Goal: Task Accomplishment & Management: Use online tool/utility

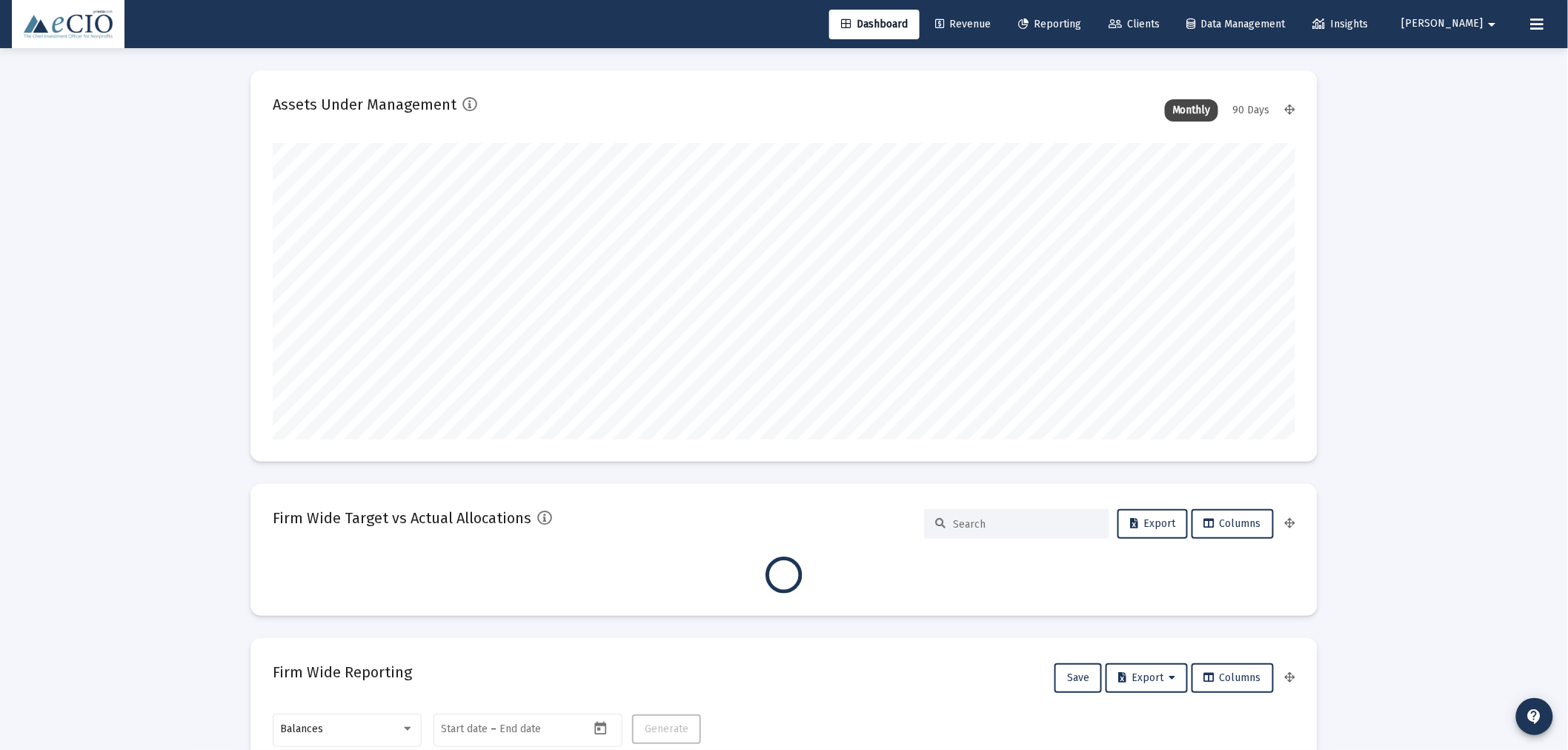
scroll to position [296, 1022]
type input "[DATE]"
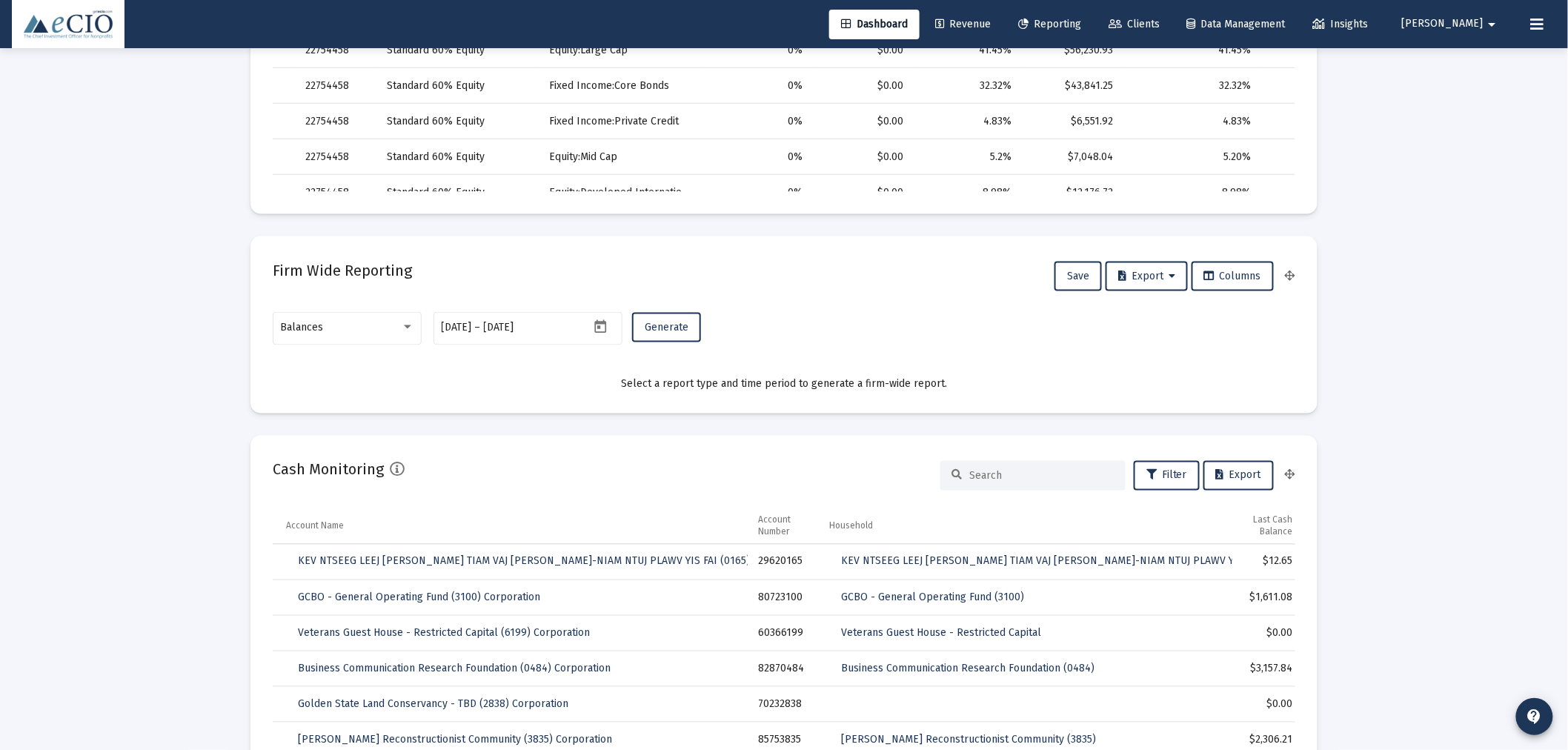
scroll to position [741, 0]
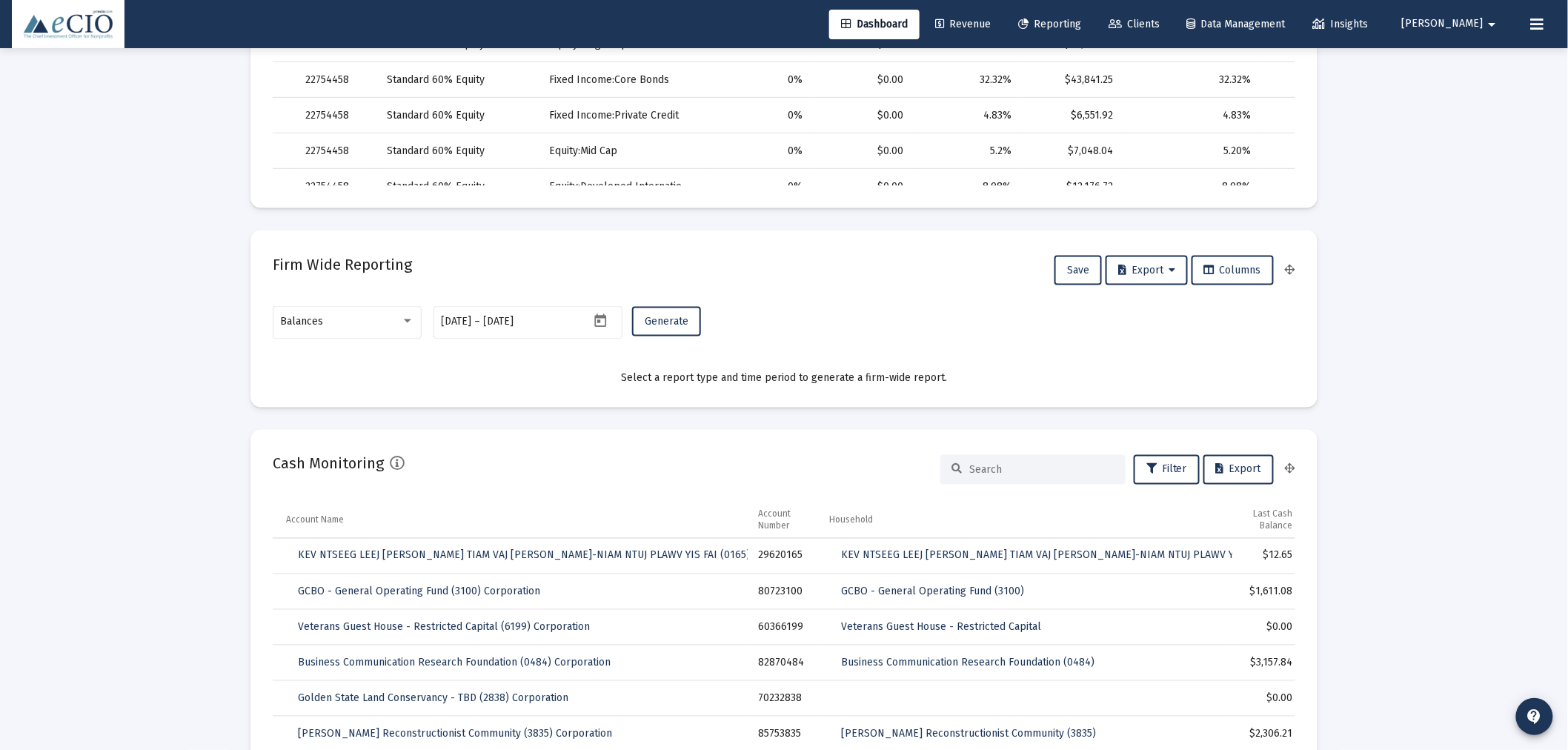
click at [321, 296] on mat-card "Firm Wide Reporting Save Export Columns Balances [DATE] [DATE] – [DATE] Generat…" at bounding box center [784, 319] width 1067 height 177
click at [307, 324] on span "Balances" at bounding box center [302, 321] width 43 height 13
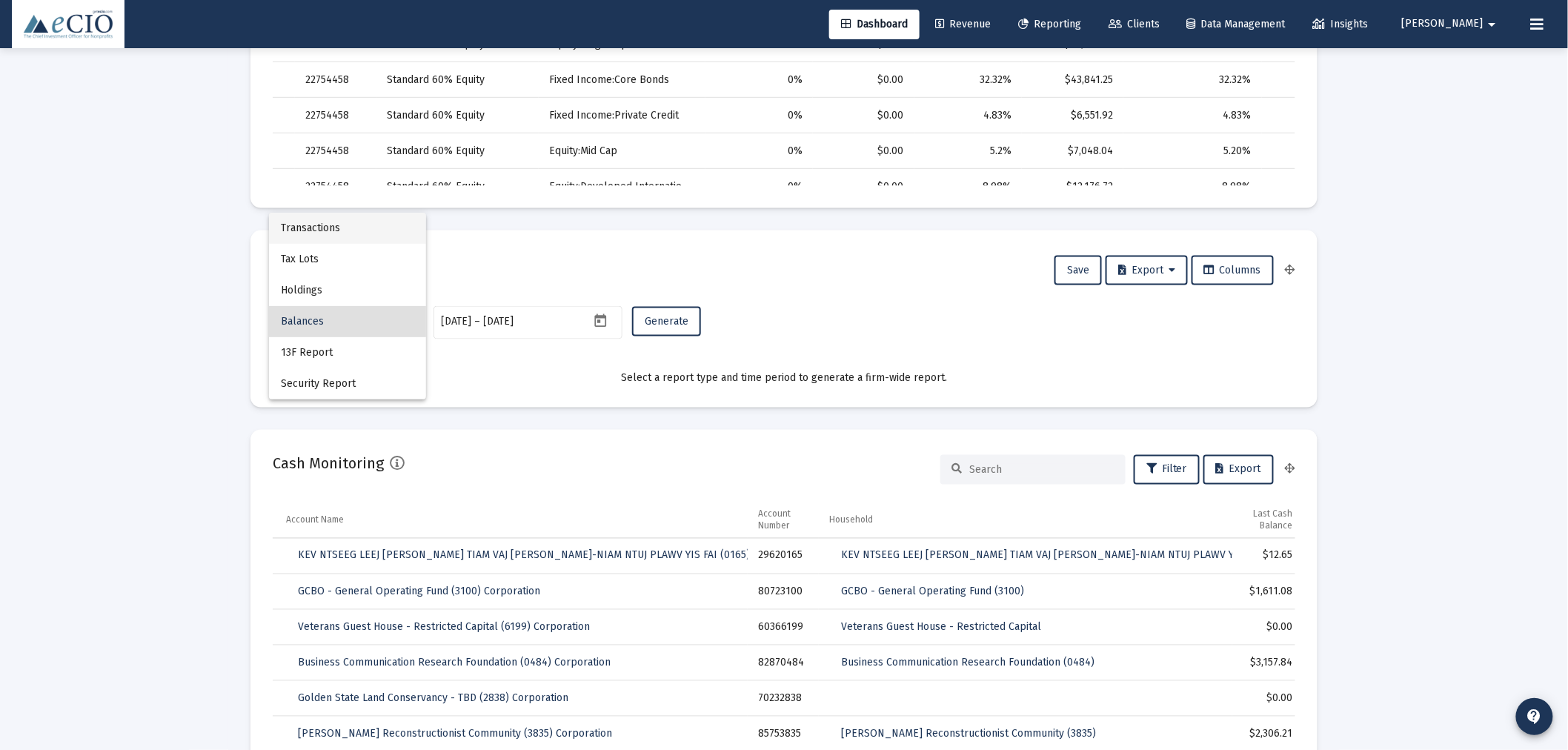
click at [316, 236] on span "Transactions" at bounding box center [347, 228] width 133 height 31
click at [507, 326] on input "[DATE]" at bounding box center [519, 321] width 71 height 12
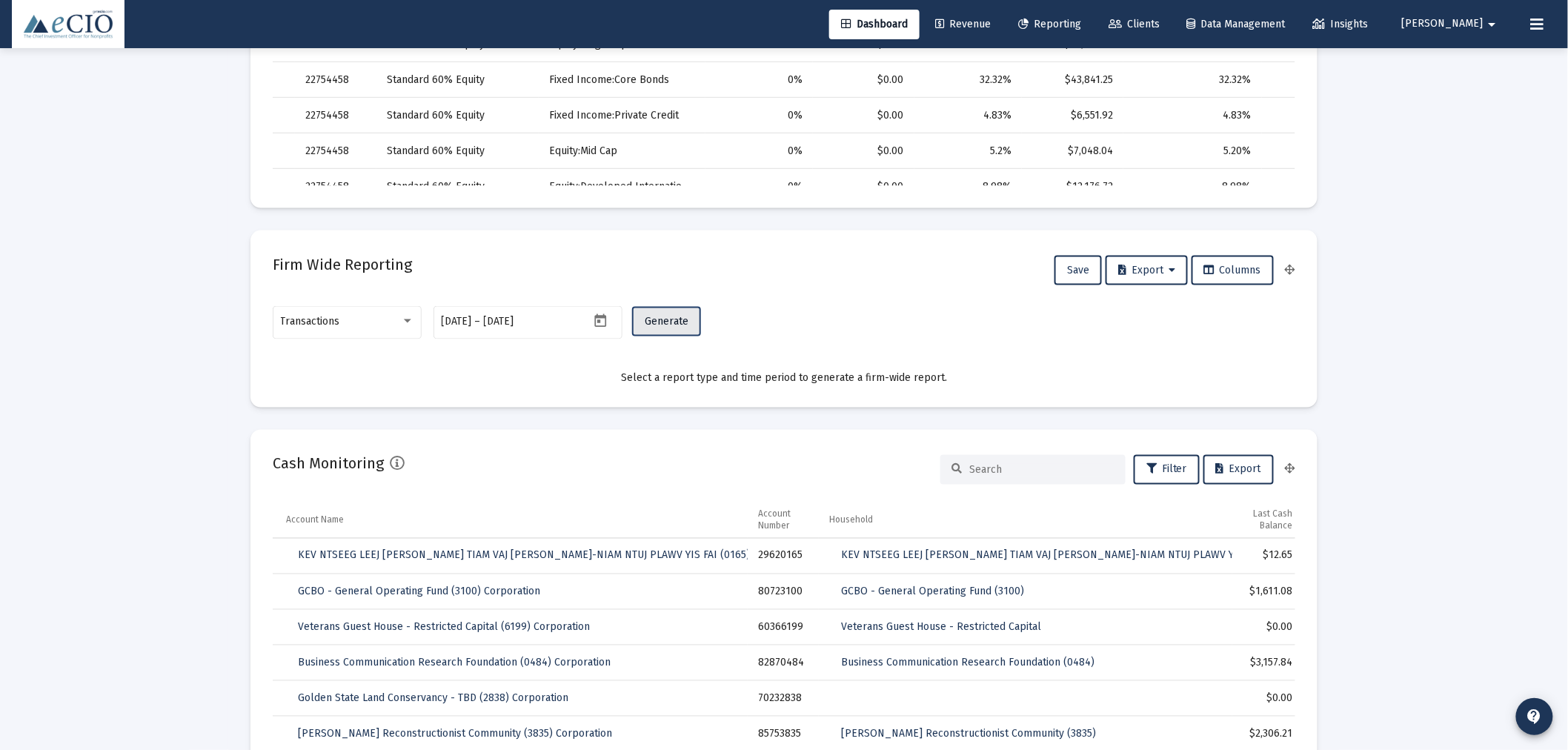
click at [667, 321] on span "Generate" at bounding box center [667, 321] width 44 height 13
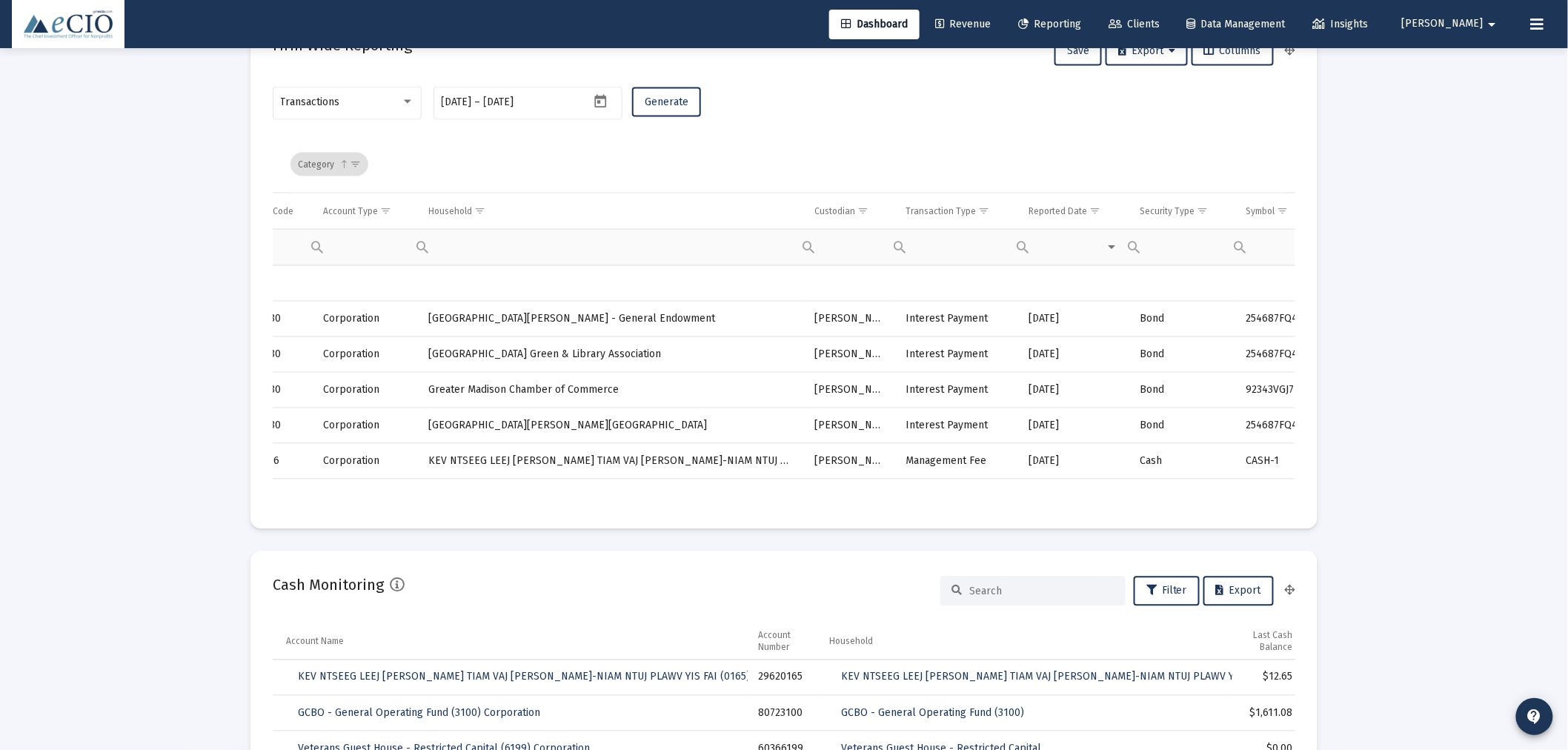
scroll to position [0, 613]
drag, startPoint x: 560, startPoint y: 516, endPoint x: 782, endPoint y: 513, distance: 222.0
click at [988, 212] on td "Transaction Type" at bounding box center [952, 212] width 123 height 36
click at [985, 212] on span "Show filter options for column 'Transaction Type'" at bounding box center [990, 211] width 11 height 11
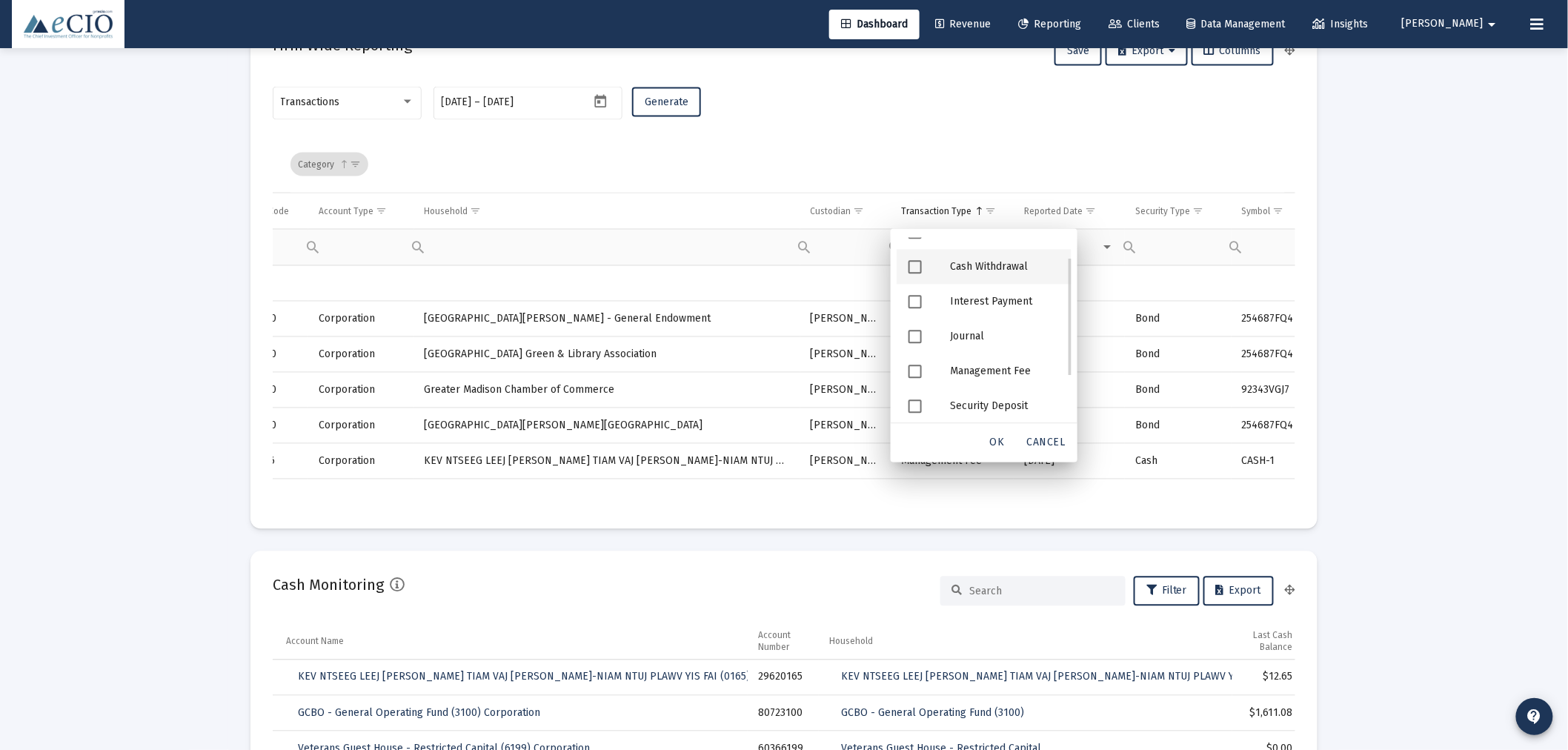
scroll to position [102, 0]
click at [961, 360] on div "Security Deposit" at bounding box center [1004, 365] width 133 height 35
click at [997, 439] on span "OK" at bounding box center [997, 443] width 15 height 13
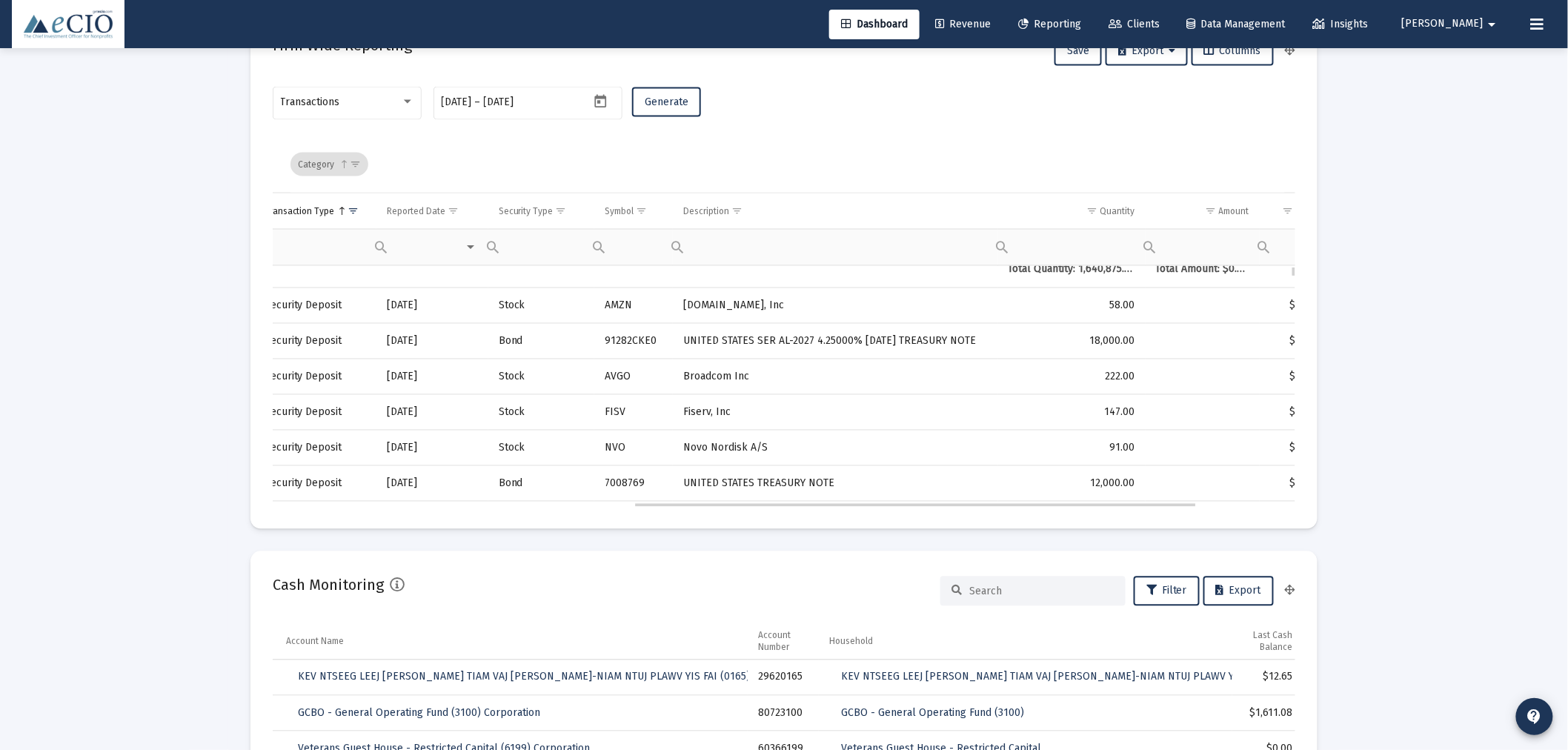
scroll to position [0, 0]
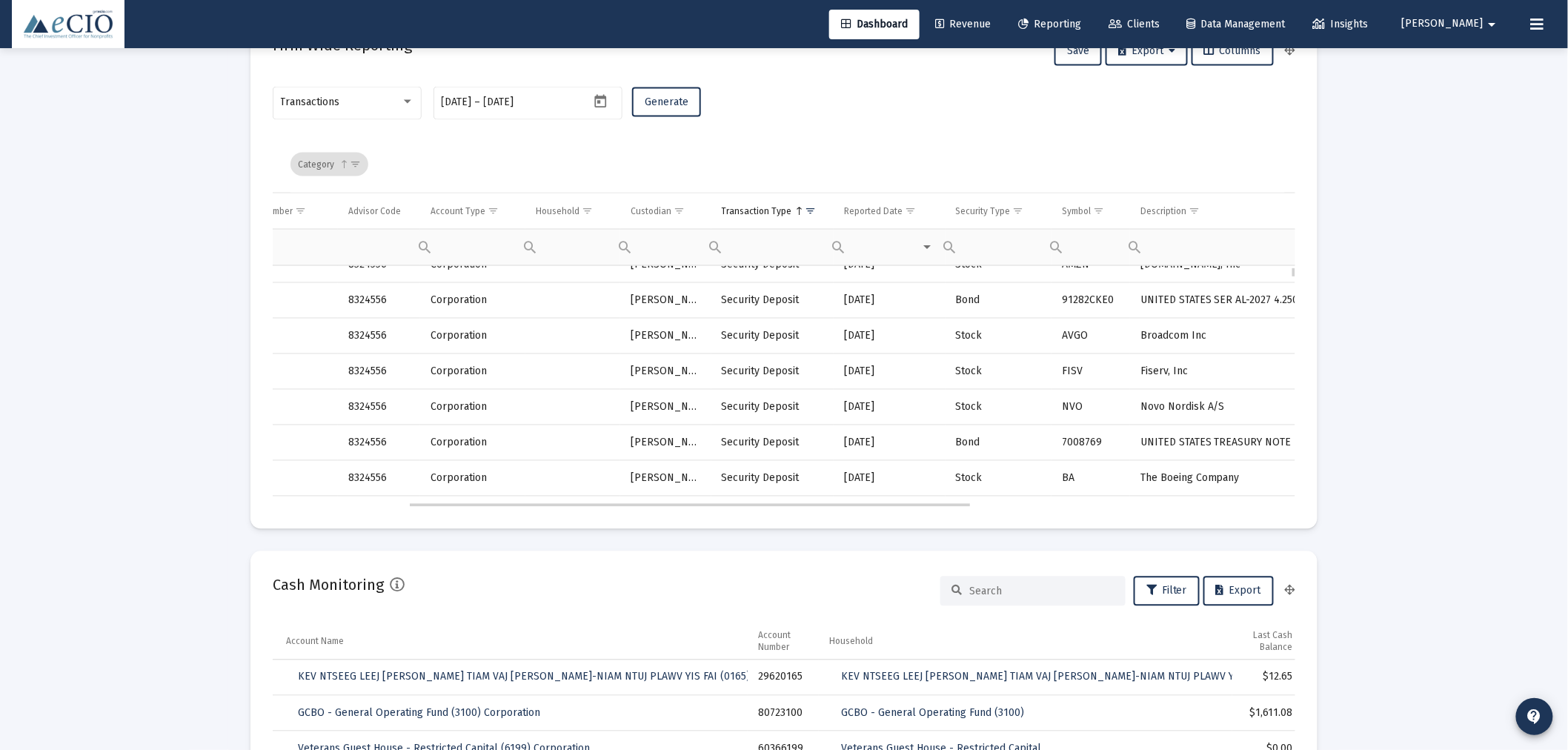
drag, startPoint x: 773, startPoint y: 501, endPoint x: 1115, endPoint y: 471, distance: 343.3
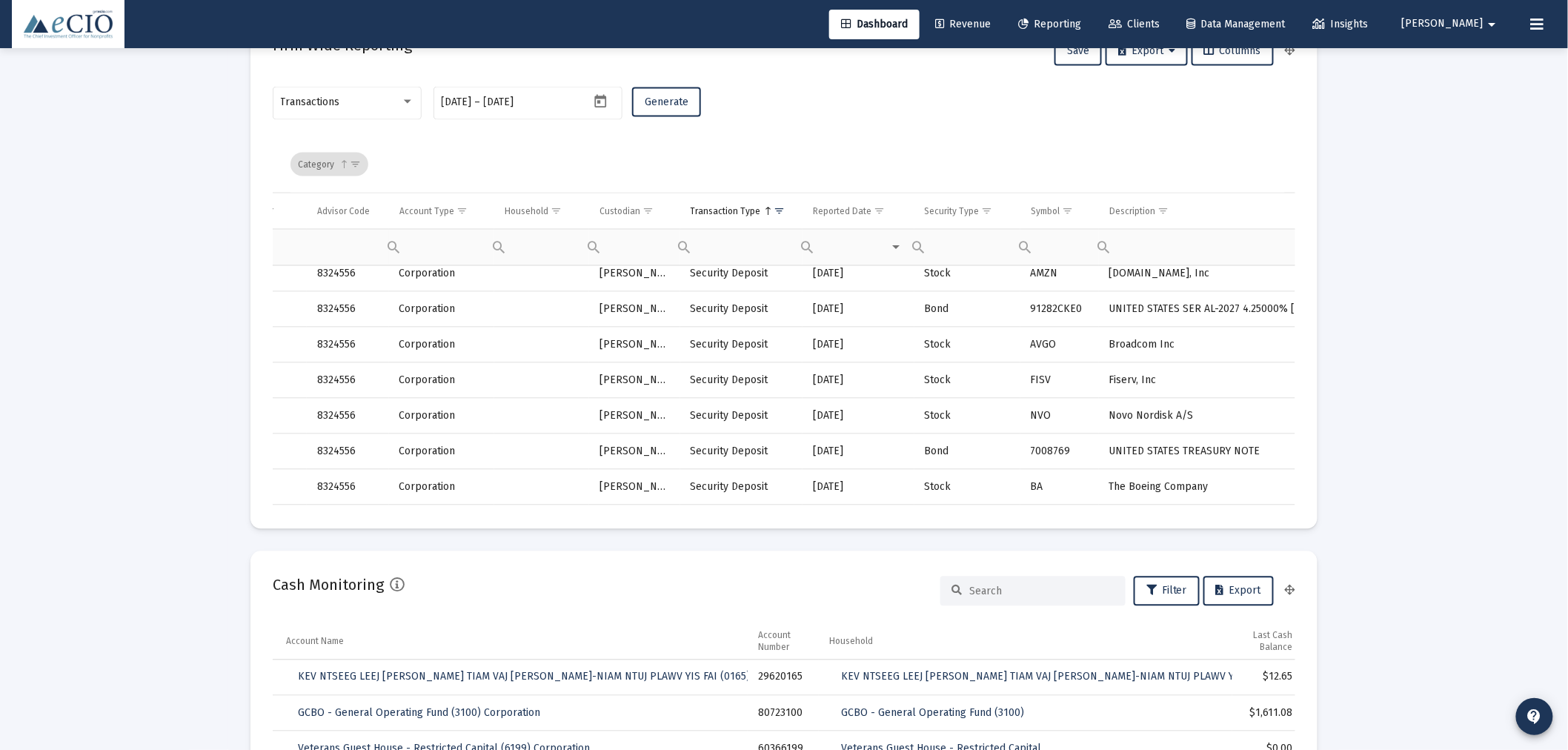
drag, startPoint x: 876, startPoint y: 509, endPoint x: 855, endPoint y: 509, distance: 21.0
click at [855, 509] on mat-card "Firm Wide Reporting Save Export Columns Transactions [DATE] [DATE] – [DATE] Gen…" at bounding box center [784, 270] width 1067 height 518
click at [823, 510] on mat-card "Firm Wide Reporting Save Export Columns Transactions [DATE] [DATE] – [DATE] Gen…" at bounding box center [784, 270] width 1067 height 518
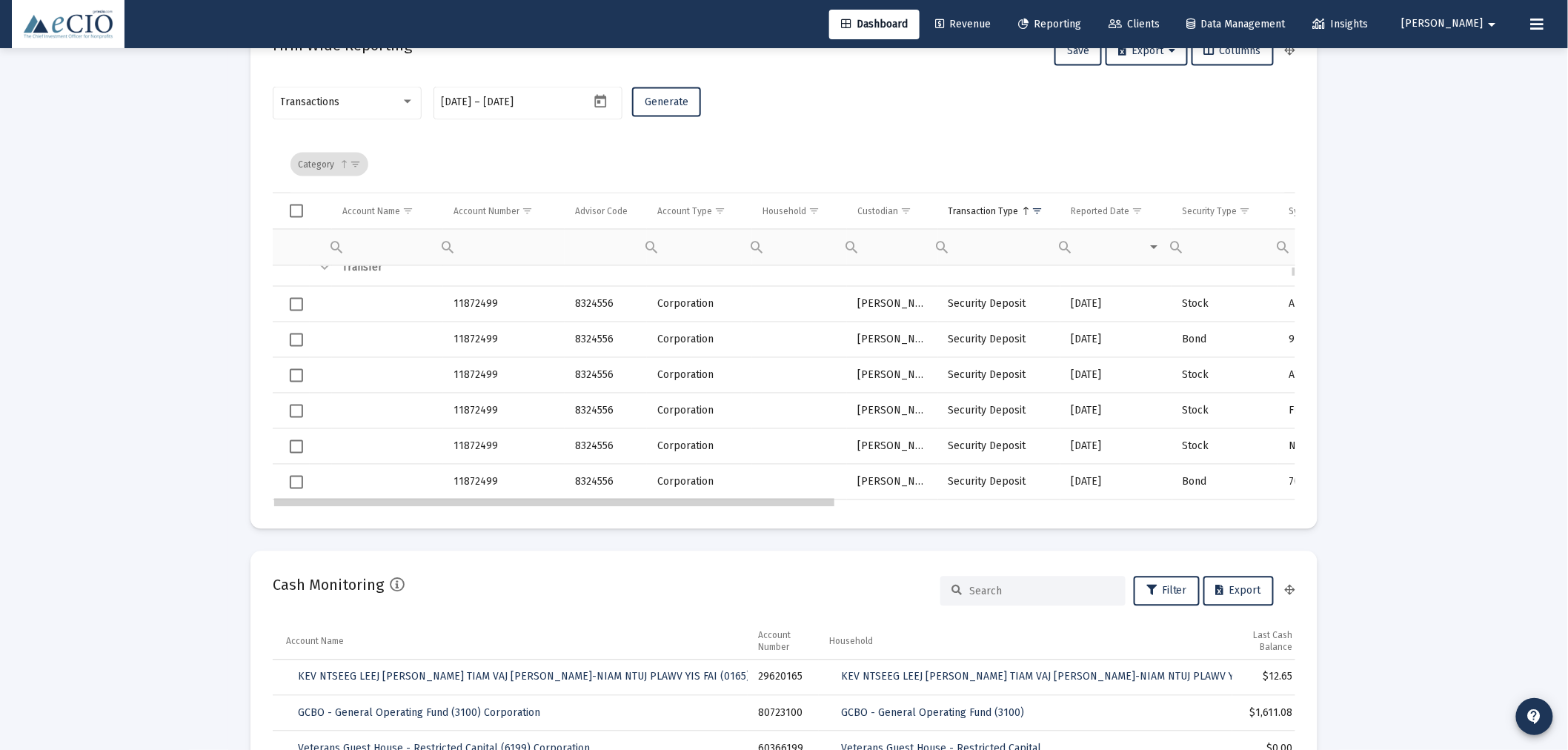
drag, startPoint x: 779, startPoint y: 501, endPoint x: 606, endPoint y: 504, distance: 173.0
